Goal: Find specific page/section

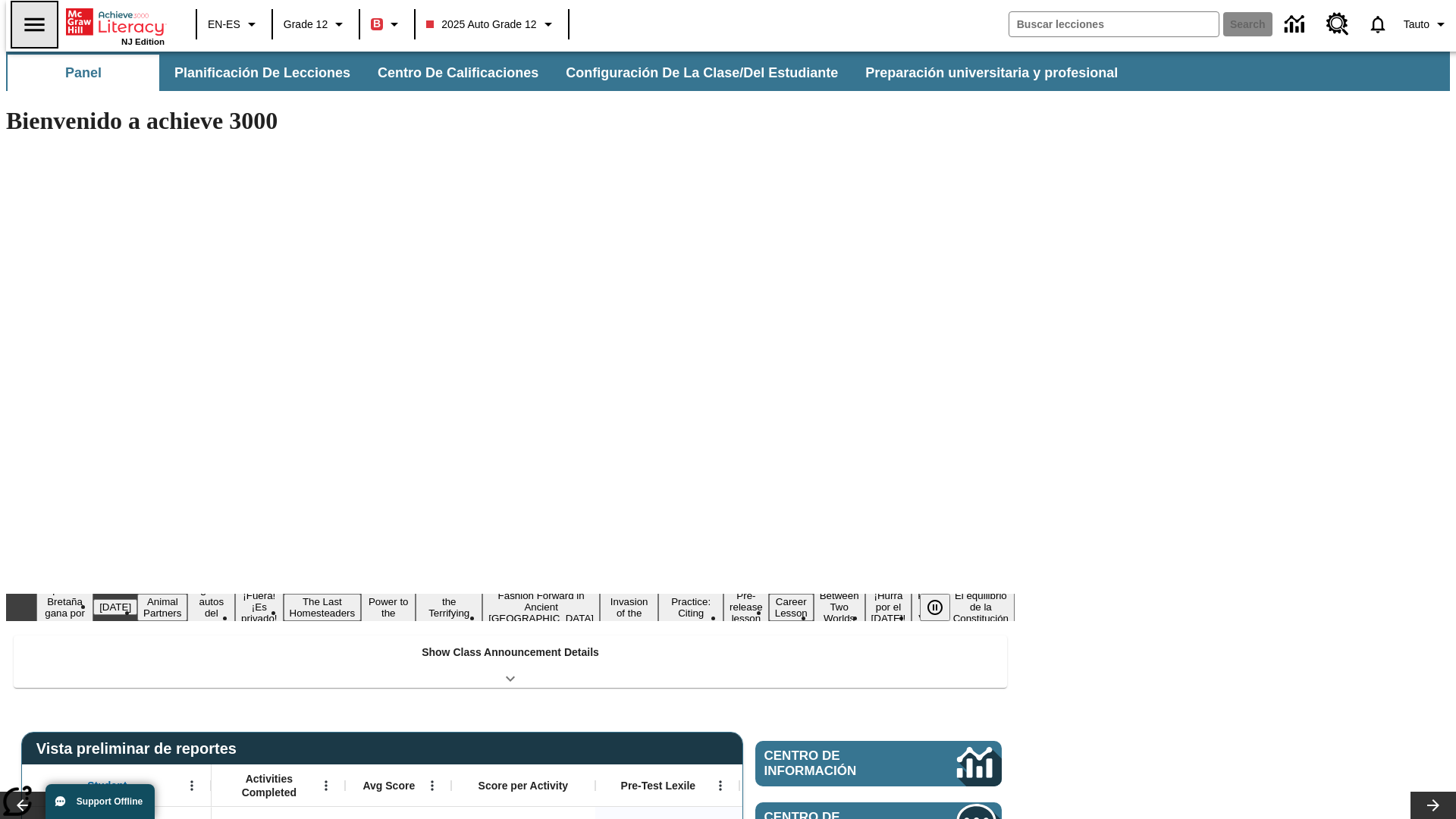
click at [28, 24] on icon "Abrir el menú lateral" at bounding box center [34, 24] width 20 height 14
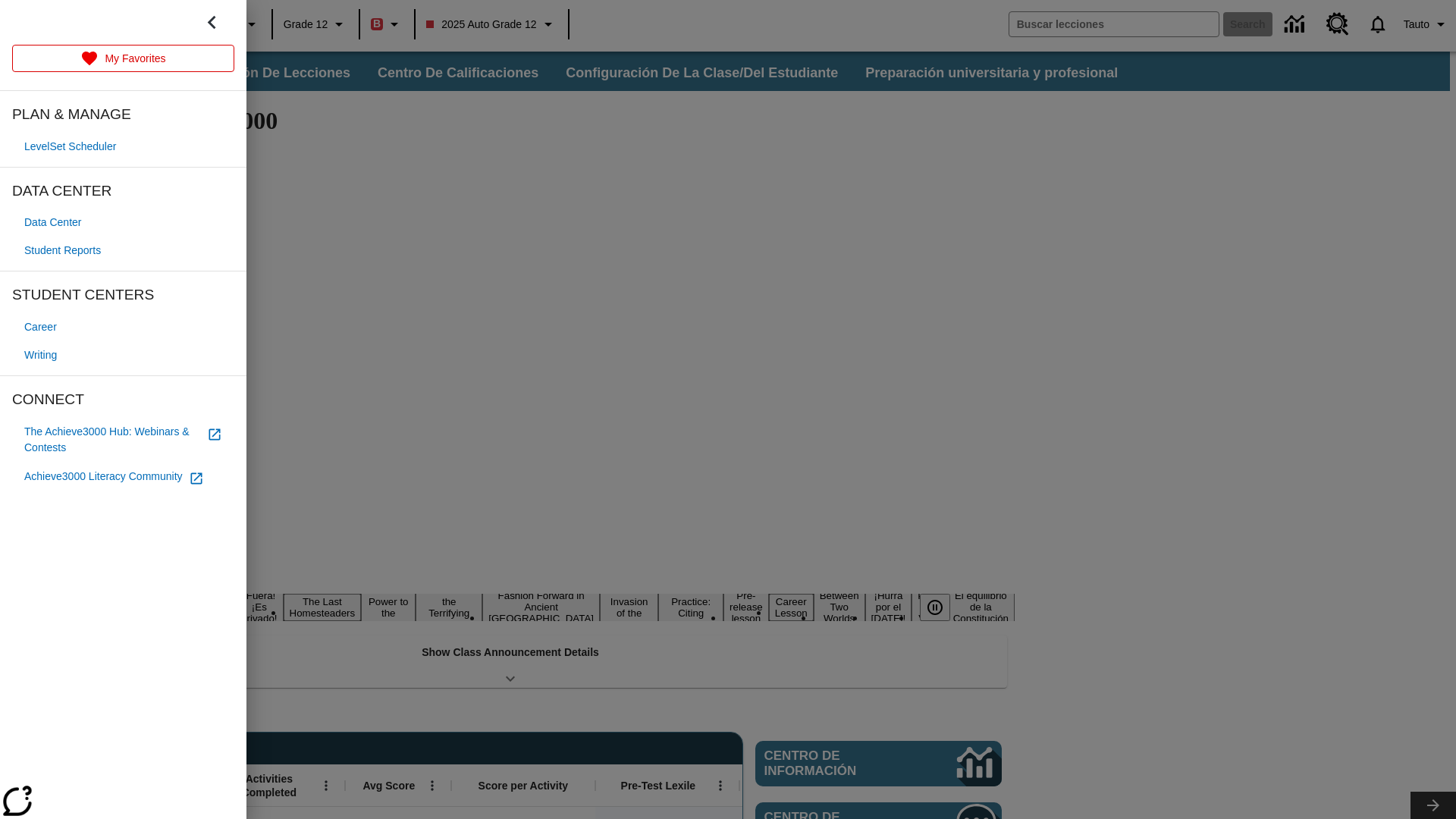
click at [65, 250] on span "Student Reports" at bounding box center [63, 251] width 77 height 16
